Goal: Check status: Check status

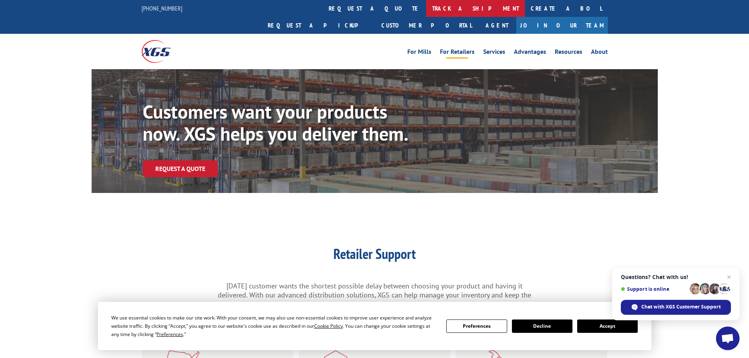
click at [426, 8] on link "track a shipment" at bounding box center [475, 8] width 99 height 17
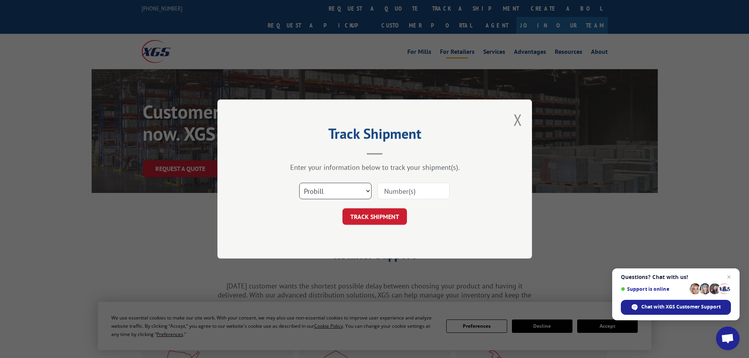
drag, startPoint x: 325, startPoint y: 188, endPoint x: 324, endPoint y: 193, distance: 4.5
click at [324, 192] on select "Select category... Probill BOL PO" at bounding box center [335, 191] width 72 height 17
select select "po"
click at [299, 183] on select "Select category... Probill BOL PO" at bounding box center [335, 191] width 72 height 17
click at [415, 192] on input at bounding box center [413, 191] width 72 height 17
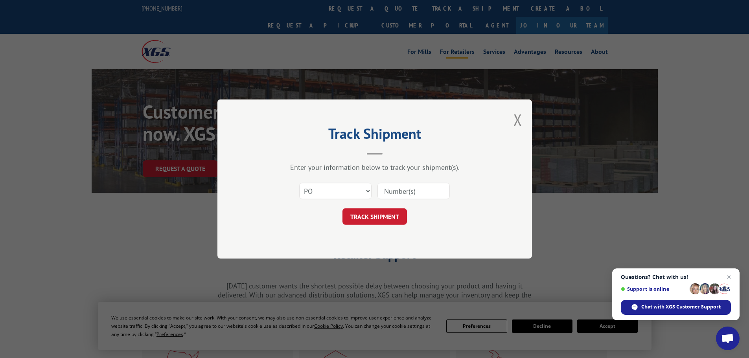
click at [392, 193] on input at bounding box center [413, 191] width 72 height 17
paste input "04529722"
type input "04529722"
click at [369, 216] on button "TRACK SHIPMENT" at bounding box center [374, 216] width 64 height 17
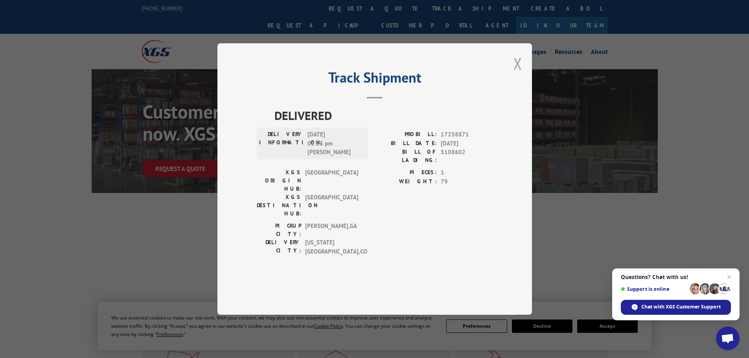
click at [516, 74] on button "Close modal" at bounding box center [517, 63] width 9 height 21
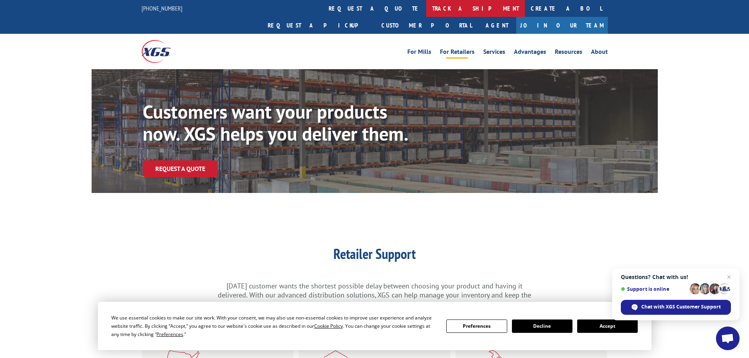
click at [426, 8] on link "track a shipment" at bounding box center [475, 8] width 99 height 17
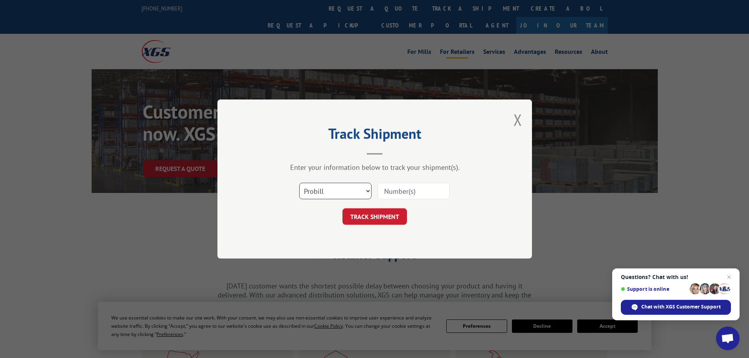
click at [346, 194] on select "Select category... Probill BOL PO" at bounding box center [335, 191] width 72 height 17
select select "po"
click at [299, 183] on select "Select category... Probill BOL PO" at bounding box center [335, 191] width 72 height 17
click at [405, 189] on input at bounding box center [413, 191] width 72 height 17
paste input "04529749"
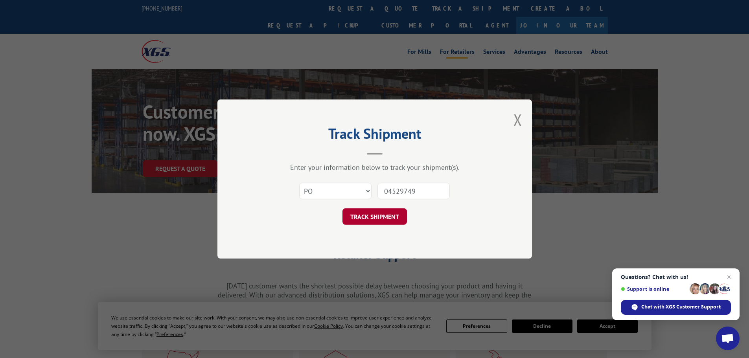
type input "04529749"
click at [368, 216] on button "TRACK SHIPMENT" at bounding box center [374, 216] width 64 height 17
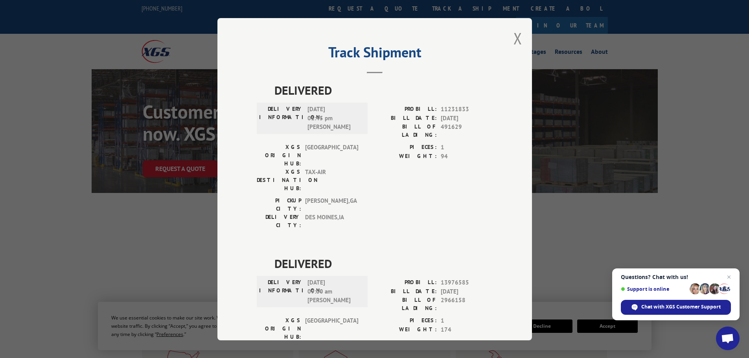
click at [509, 40] on div "Track Shipment DELIVERED DELIVERY INFORMATION: [DATE] 01:45 pm [PERSON_NAME]: 1…" at bounding box center [374, 179] width 314 height 322
click at [515, 38] on button "Close modal" at bounding box center [517, 38] width 9 height 21
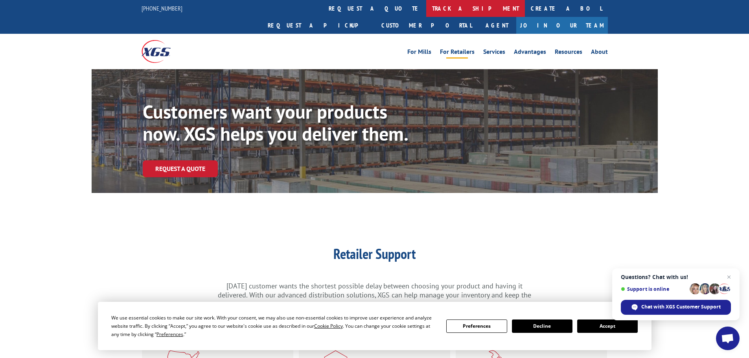
click at [426, 7] on link "track a shipment" at bounding box center [475, 8] width 99 height 17
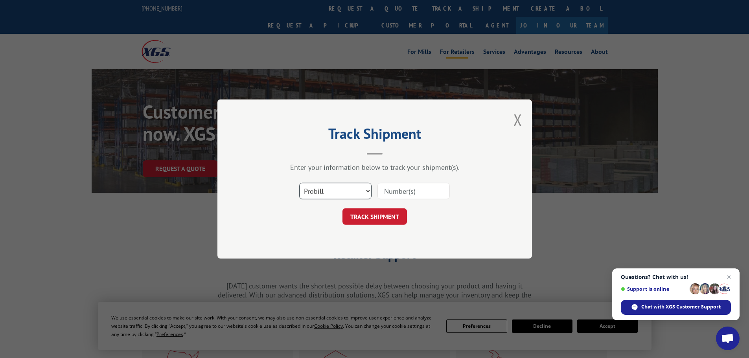
click at [313, 190] on select "Select category... Probill BOL PO" at bounding box center [335, 191] width 72 height 17
select select "po"
click at [299, 183] on select "Select category... Probill BOL PO" at bounding box center [335, 191] width 72 height 17
click at [383, 193] on input at bounding box center [413, 191] width 72 height 17
paste input "04529793"
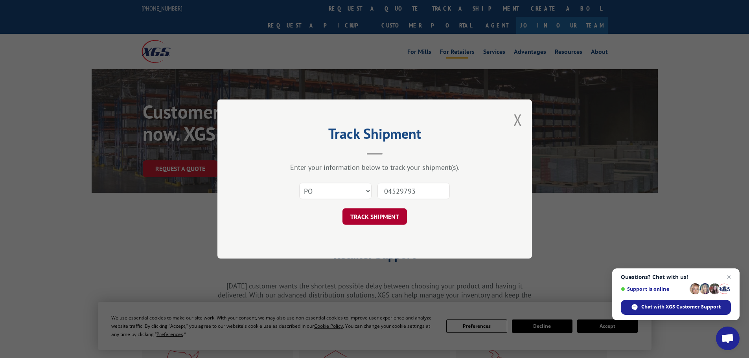
type input "04529793"
click at [373, 219] on button "TRACK SHIPMENT" at bounding box center [374, 216] width 64 height 17
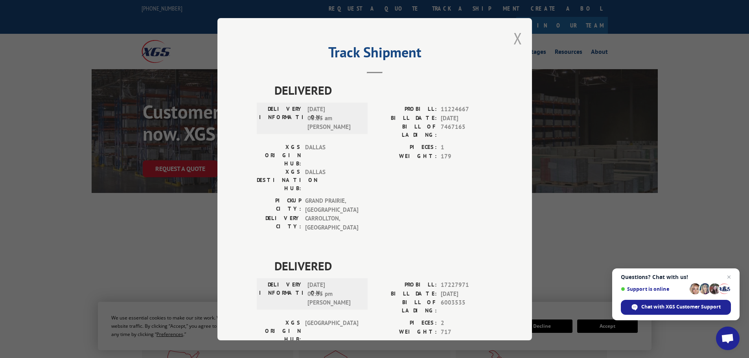
click at [513, 44] on button "Close modal" at bounding box center [517, 38] width 9 height 21
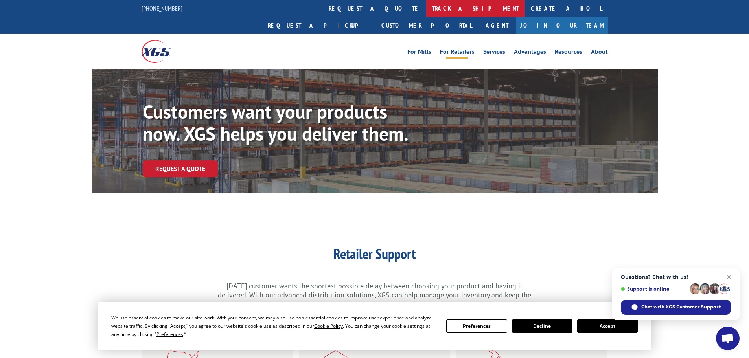
click at [426, 10] on link "track a shipment" at bounding box center [475, 8] width 99 height 17
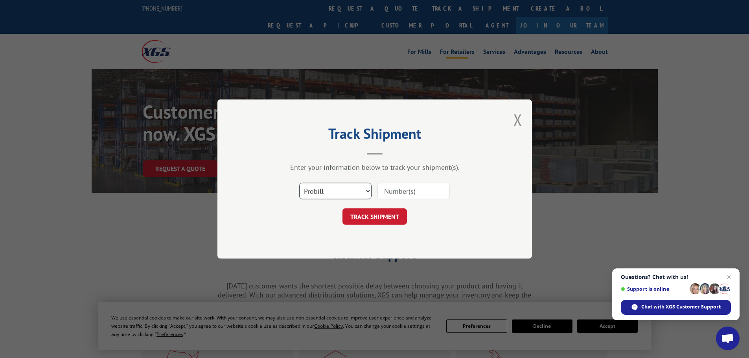
drag, startPoint x: 320, startPoint y: 192, endPoint x: 322, endPoint y: 186, distance: 6.2
click at [321, 188] on select "Select category... Probill BOL PO" at bounding box center [335, 191] width 72 height 17
select select "po"
click at [299, 183] on select "Select category... Probill BOL PO" at bounding box center [335, 191] width 72 height 17
click at [407, 197] on input at bounding box center [413, 191] width 72 height 17
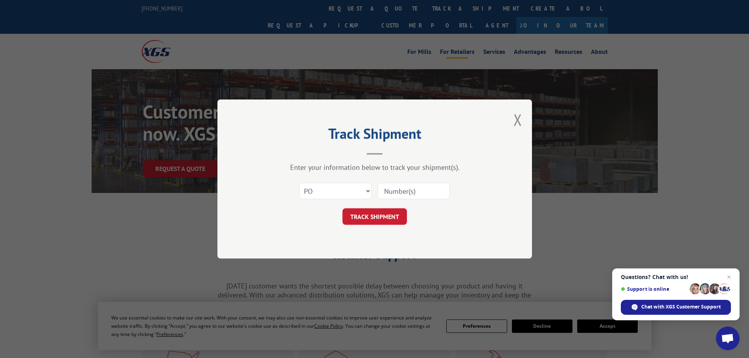
paste input "04529926"
type input "04529926"
click at [373, 210] on button "TRACK SHIPMENT" at bounding box center [374, 216] width 64 height 17
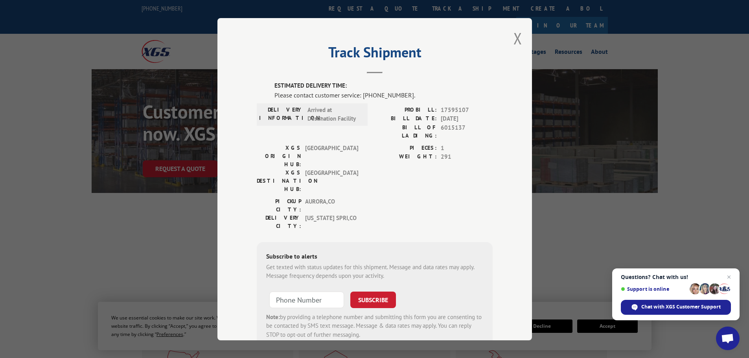
scroll to position [16, 0]
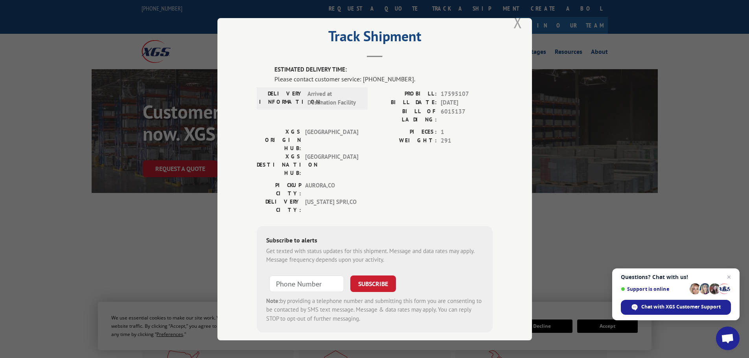
click at [514, 20] on button "Close modal" at bounding box center [517, 22] width 9 height 21
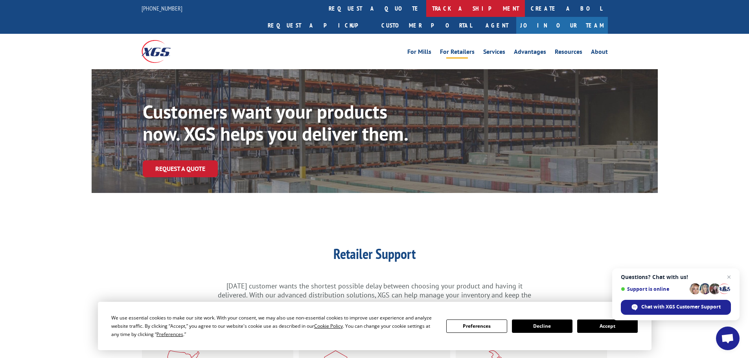
click at [426, 3] on link "track a shipment" at bounding box center [475, 8] width 99 height 17
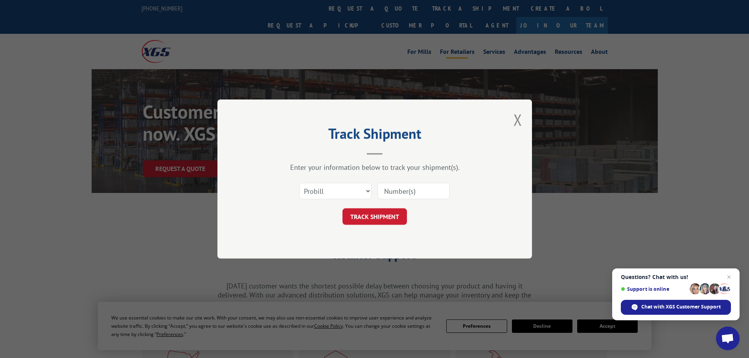
scroll to position [0, 0]
click at [334, 187] on select "Select category... Probill BOL PO" at bounding box center [335, 191] width 72 height 17
select select "po"
click at [299, 183] on select "Select category... Probill BOL PO" at bounding box center [335, 191] width 72 height 17
click at [396, 192] on input at bounding box center [413, 191] width 72 height 17
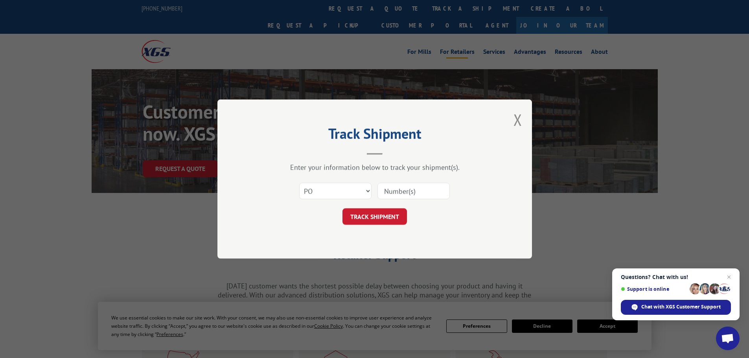
paste input "04529936"
type input "04529936"
click at [375, 217] on button "TRACK SHIPMENT" at bounding box center [374, 216] width 64 height 17
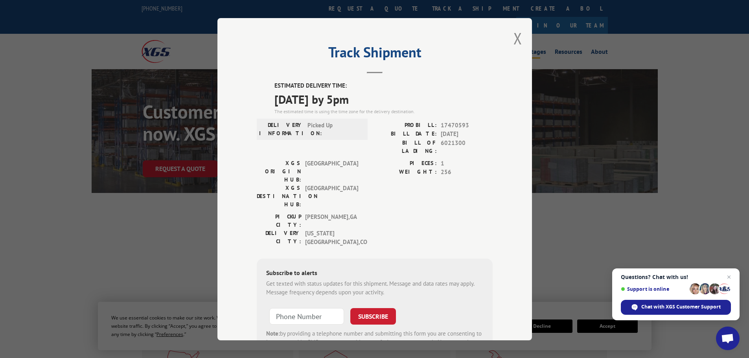
click at [516, 39] on button "Close modal" at bounding box center [517, 38] width 9 height 21
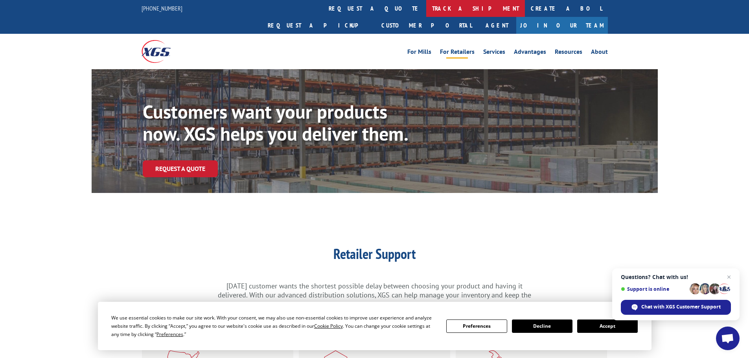
click at [426, 6] on link "track a shipment" at bounding box center [475, 8] width 99 height 17
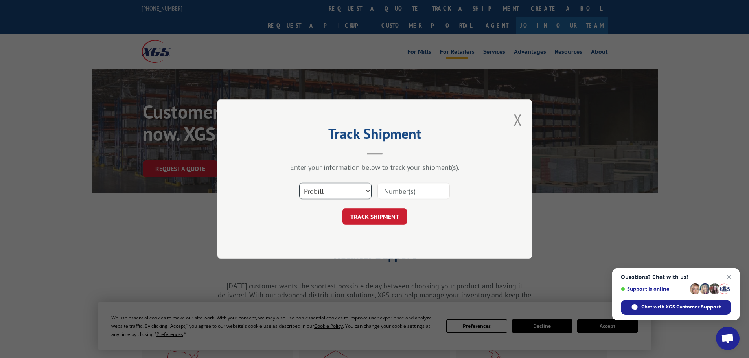
click at [331, 190] on select "Select category... Probill BOL PO" at bounding box center [335, 191] width 72 height 17
select select "po"
click at [299, 183] on select "Select category... Probill BOL PO" at bounding box center [335, 191] width 72 height 17
click at [388, 193] on input at bounding box center [413, 191] width 72 height 17
paste input "04529917"
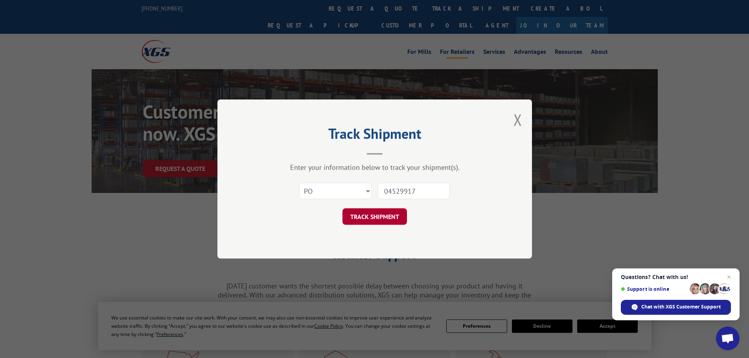
type input "04529917"
click at [369, 217] on button "TRACK SHIPMENT" at bounding box center [374, 216] width 64 height 17
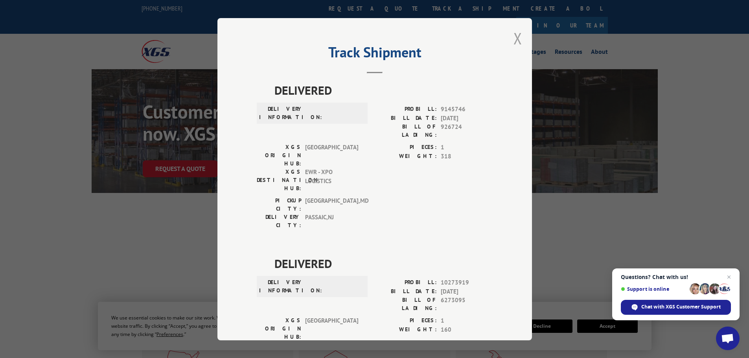
click at [514, 39] on button "Close modal" at bounding box center [517, 38] width 9 height 21
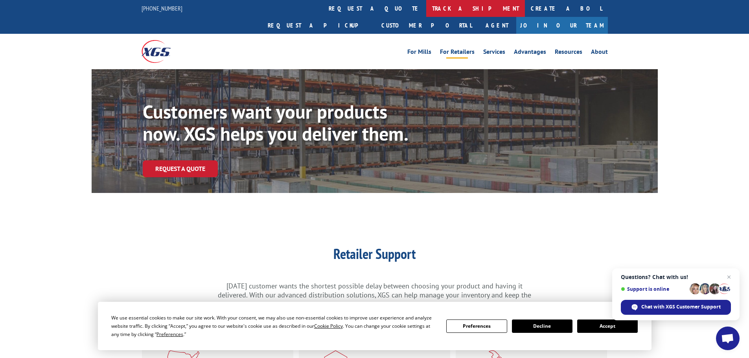
click at [426, 9] on link "track a shipment" at bounding box center [475, 8] width 99 height 17
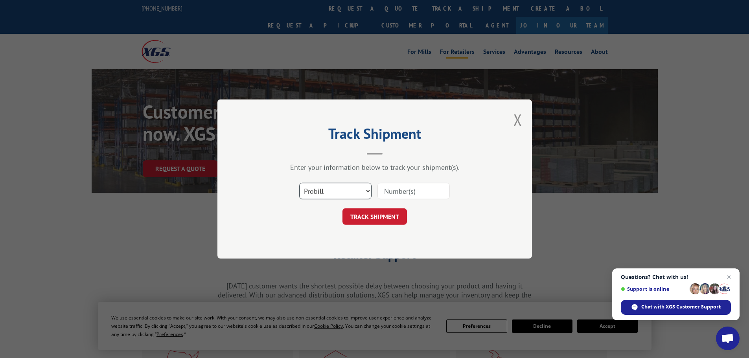
drag, startPoint x: 326, startPoint y: 188, endPoint x: 326, endPoint y: 197, distance: 8.6
click at [326, 191] on select "Select category... Probill BOL PO" at bounding box center [335, 191] width 72 height 17
select select "po"
click at [299, 183] on select "Select category... Probill BOL PO" at bounding box center [335, 191] width 72 height 17
click at [397, 193] on input at bounding box center [413, 191] width 72 height 17
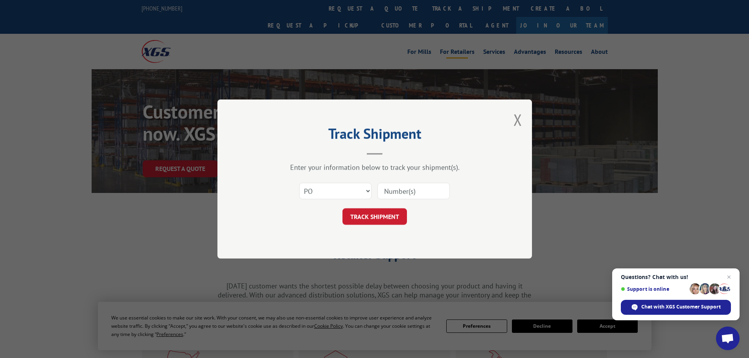
paste input "04529926"
type input "04529926"
click at [371, 216] on button "TRACK SHIPMENT" at bounding box center [374, 216] width 64 height 17
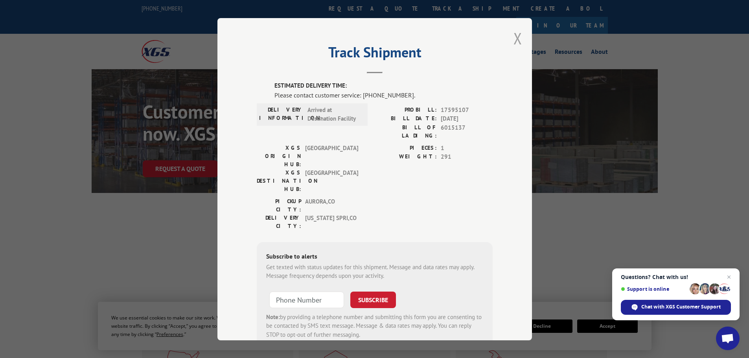
click at [515, 40] on button "Close modal" at bounding box center [517, 38] width 9 height 21
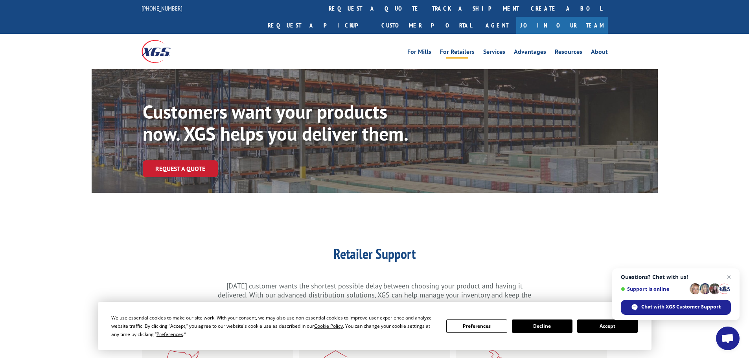
click at [522, 218] on div "Retailer Support [DATE] customer wants the shortest possible delay between choo…" at bounding box center [374, 263] width 314 height 91
click at [426, 9] on link "track a shipment" at bounding box center [475, 8] width 99 height 17
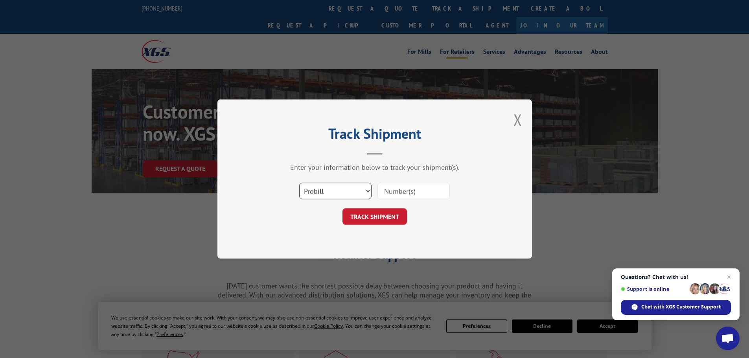
click at [312, 194] on select "Select category... Probill BOL PO" at bounding box center [335, 191] width 72 height 17
select select "po"
click at [299, 183] on select "Select category... Probill BOL PO" at bounding box center [335, 191] width 72 height 17
click at [381, 192] on input at bounding box center [413, 191] width 72 height 17
paste input "04529926"
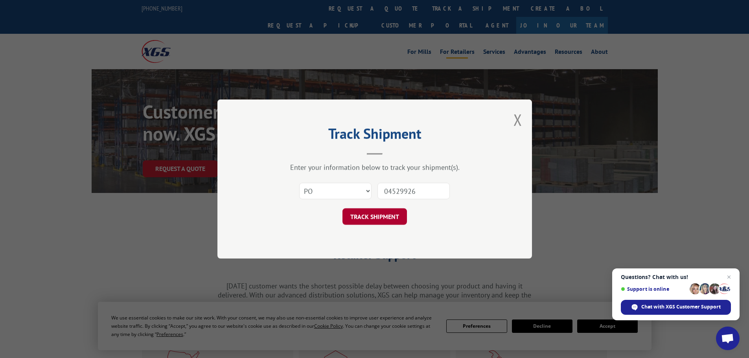
type input "04529926"
click at [381, 216] on button "TRACK SHIPMENT" at bounding box center [374, 216] width 64 height 17
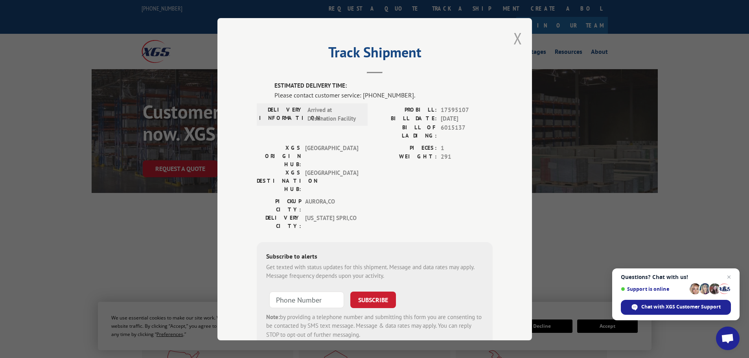
click at [516, 37] on button "Close modal" at bounding box center [517, 38] width 9 height 21
